Goal: Transaction & Acquisition: Obtain resource

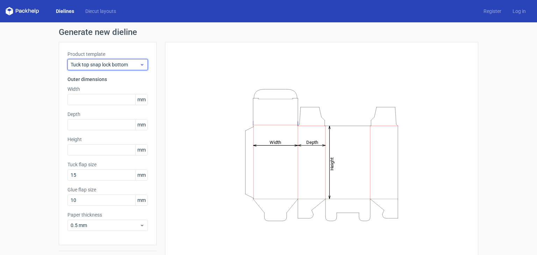
click at [126, 64] on span "Tuck top snap lock bottom" at bounding box center [105, 64] width 69 height 7
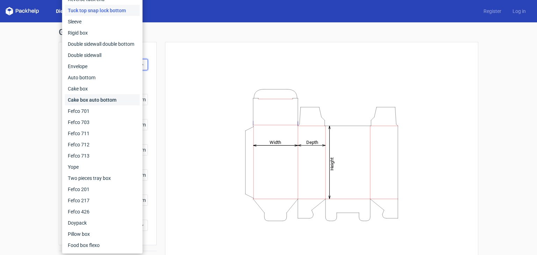
click at [92, 101] on div "Cake box auto bottom" at bounding box center [102, 99] width 75 height 11
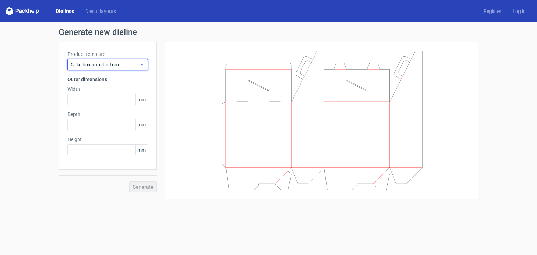
click at [113, 65] on span "Cake box auto bottom" at bounding box center [105, 64] width 69 height 7
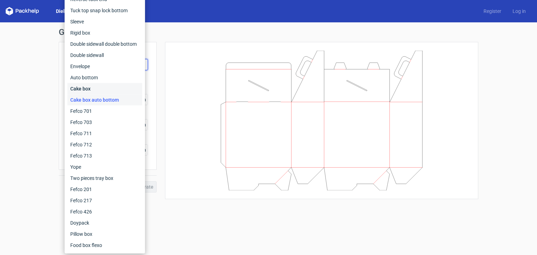
click at [90, 90] on div "Cake box" at bounding box center [105, 88] width 75 height 11
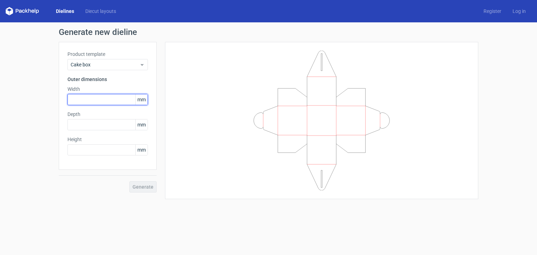
click at [99, 98] on input "text" at bounding box center [108, 99] width 80 height 11
click at [146, 102] on span "mm" at bounding box center [141, 99] width 12 height 10
click at [145, 101] on span "mm" at bounding box center [141, 99] width 12 height 10
click at [144, 101] on span "mm" at bounding box center [141, 99] width 12 height 10
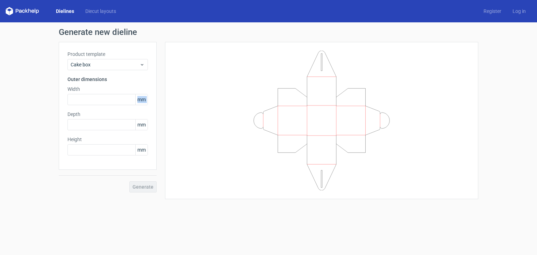
click at [144, 101] on span "mm" at bounding box center [141, 99] width 12 height 10
click at [107, 97] on input "text" at bounding box center [108, 99] width 80 height 11
type input "254"
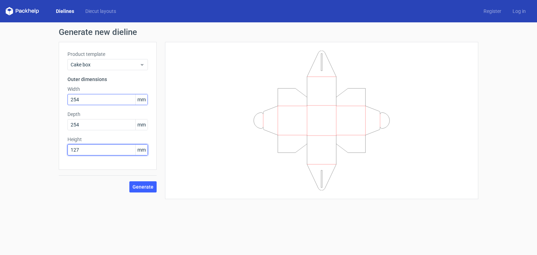
type input "127"
click at [129, 182] on button "Generate" at bounding box center [142, 187] width 27 height 11
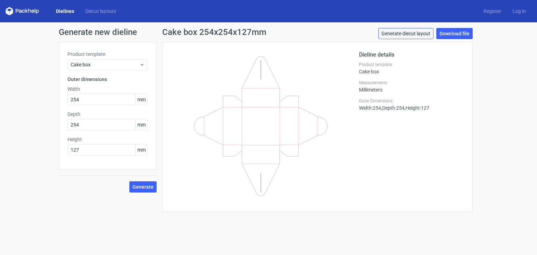
click at [412, 35] on link "Generate diecut layout" at bounding box center [406, 33] width 55 height 11
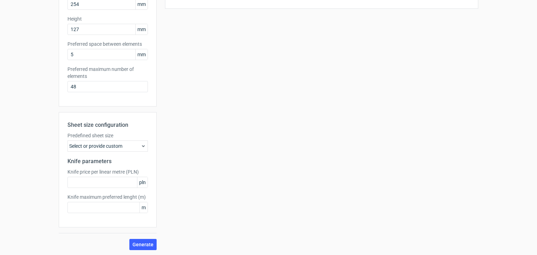
scroll to position [121, 0]
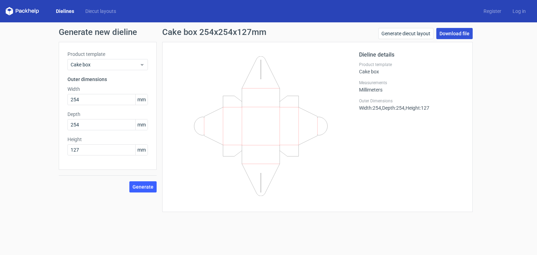
click at [453, 35] on link "Download file" at bounding box center [455, 33] width 36 height 11
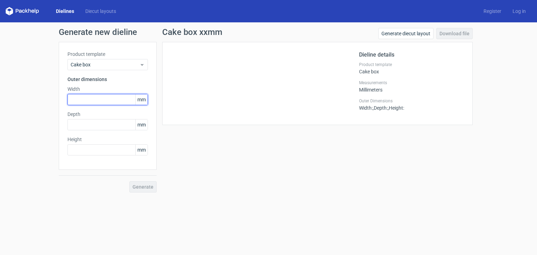
click at [99, 97] on input "text" at bounding box center [108, 99] width 80 height 11
type input "2"
click at [99, 103] on input "text" at bounding box center [108, 99] width 80 height 11
type input "127"
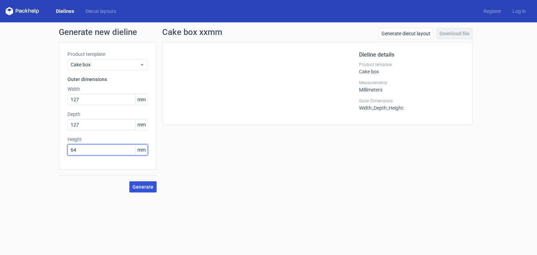
type input "64"
click at [147, 190] on button "Generate" at bounding box center [142, 187] width 27 height 11
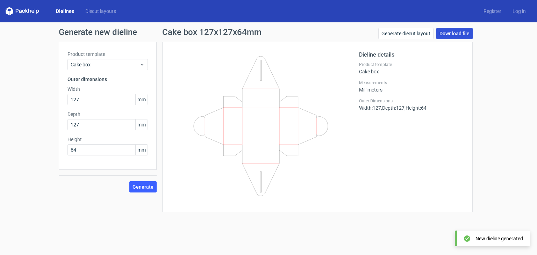
click at [456, 34] on link "Download file" at bounding box center [455, 33] width 36 height 11
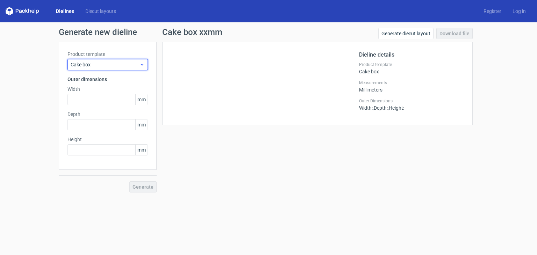
click at [96, 63] on span "Cake box" at bounding box center [105, 64] width 69 height 7
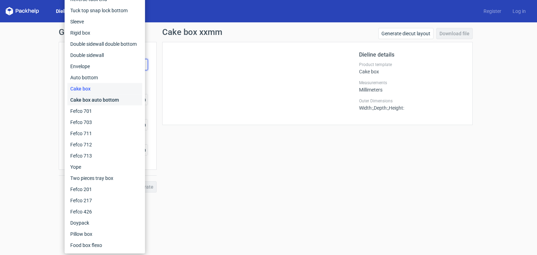
click at [101, 101] on div "Cake box auto bottom" at bounding box center [105, 99] width 75 height 11
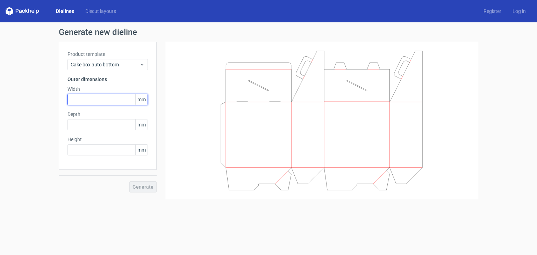
click at [97, 98] on input "text" at bounding box center [108, 99] width 80 height 11
click at [85, 102] on input "text" at bounding box center [108, 99] width 80 height 11
type input "64"
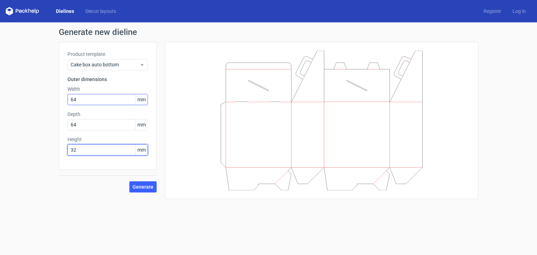
type input "32"
click at [129, 182] on button "Generate" at bounding box center [142, 187] width 27 height 11
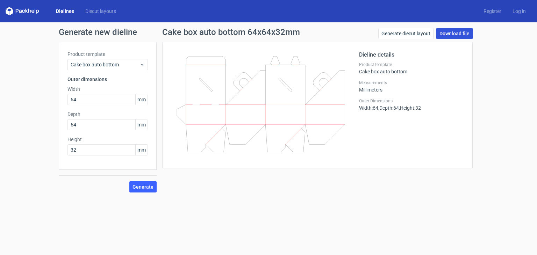
click at [460, 33] on link "Download file" at bounding box center [455, 33] width 36 height 11
